Goal: Answer question/provide support

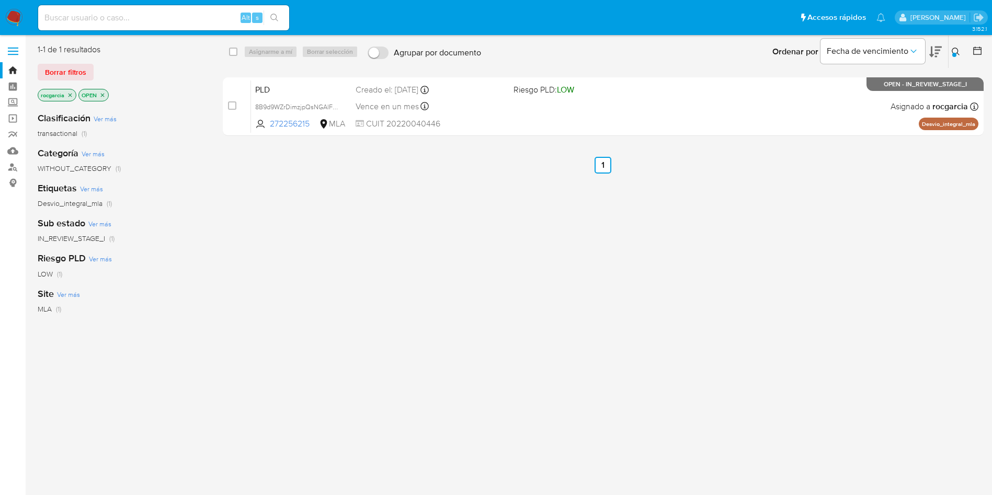
click at [856, 352] on div "select-all-cases-checkbox Asignarme a mí Borrar selección Agrupar por documento…" at bounding box center [603, 276] width 761 height 465
click at [11, 13] on img at bounding box center [14, 18] width 18 height 18
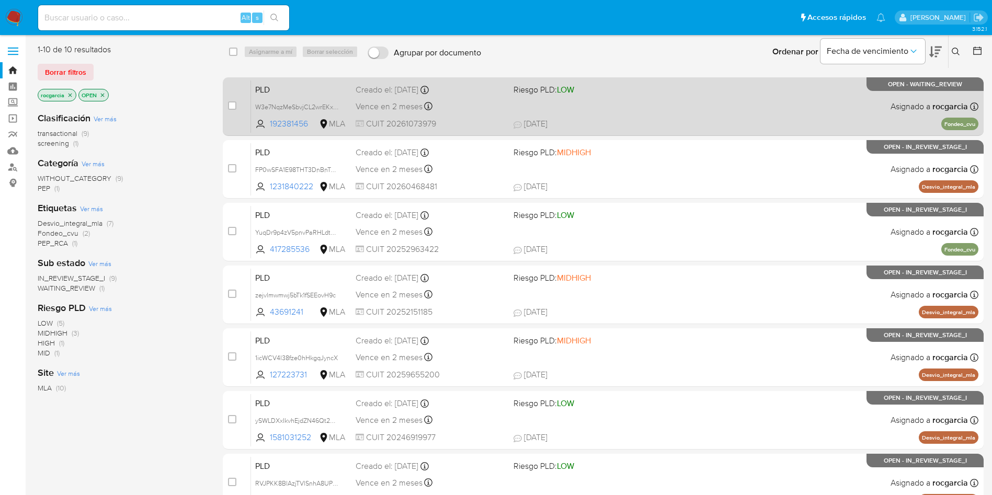
click at [617, 110] on div "PLD W3e7NqzMeSbvjCL2wrEKxP3e 192381456 MLA Riesgo PLD: LOW Creado el: 12/07/202…" at bounding box center [614, 106] width 727 height 53
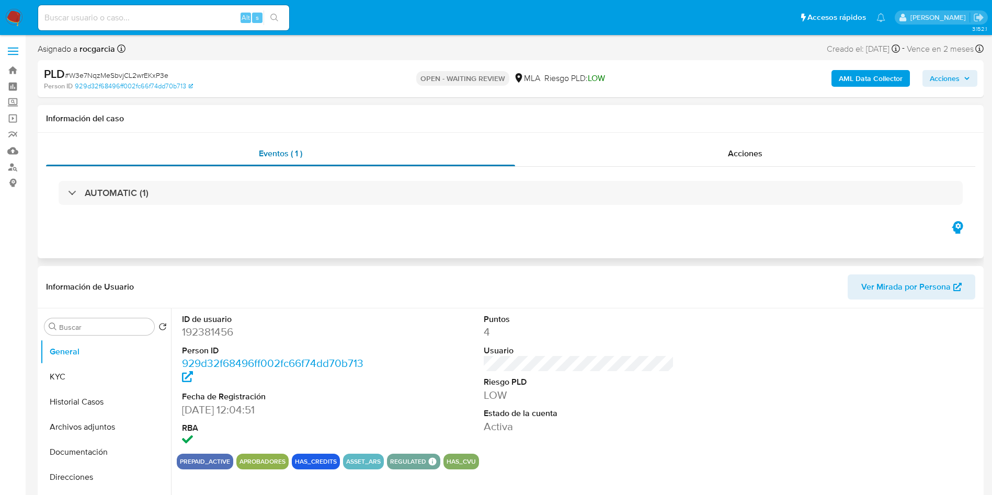
select select "10"
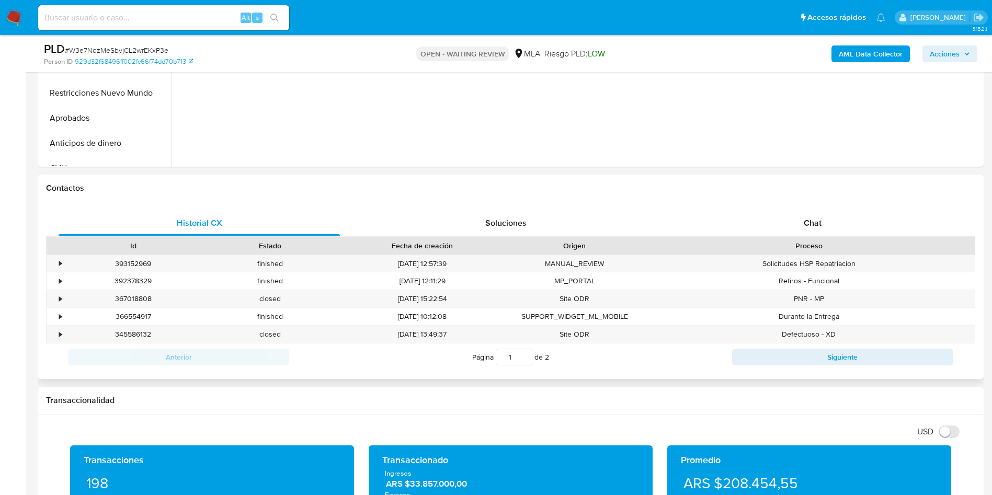
scroll to position [392, 0]
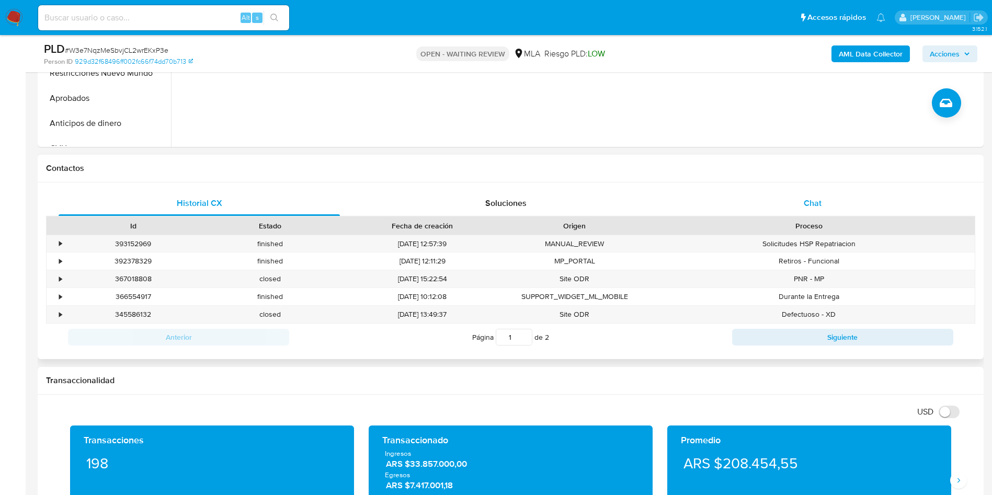
click at [795, 211] on div "Chat" at bounding box center [812, 203] width 281 height 25
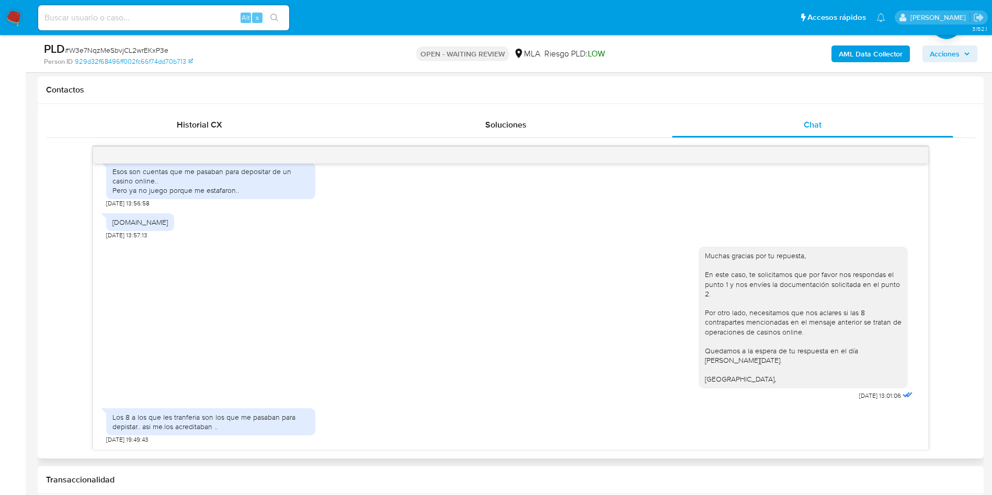
scroll to position [1430, 0]
